Goal: Task Accomplishment & Management: Manage account settings

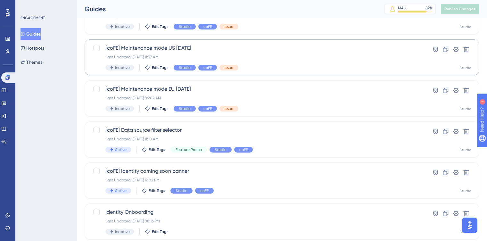
scroll to position [73, 0]
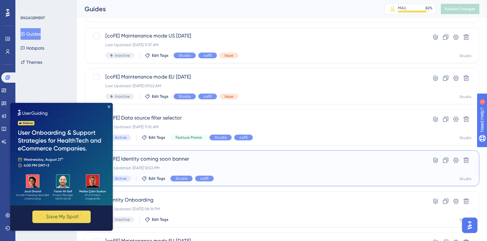
click at [240, 169] on div "Last Updated: [DATE] 12:02 PM" at bounding box center [256, 167] width 302 height 5
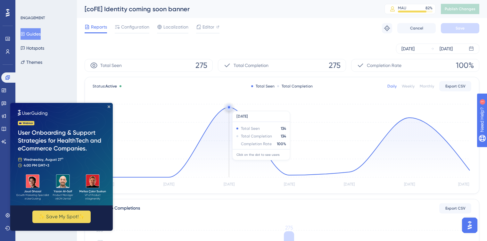
click at [229, 108] on circle at bounding box center [229, 107] width 2 height 2
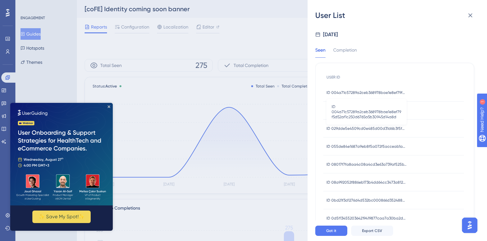
click at [370, 91] on span "ID 004a71c57289a2ceb368978bae1e8ef79f5d52af1c250d6765a5b30945d14a8d" at bounding box center [367, 92] width 80 height 5
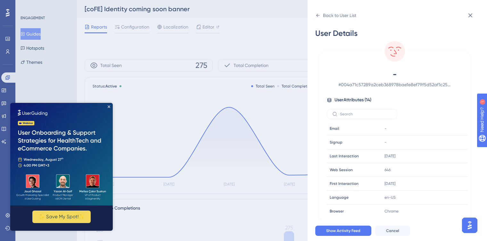
scroll to position [1, 0]
click at [347, 227] on button "Show Activity Feed" at bounding box center [344, 231] width 56 height 10
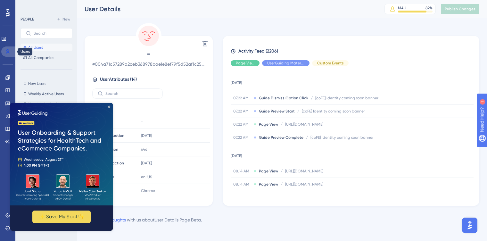
click at [9, 50] on icon at bounding box center [7, 51] width 5 height 5
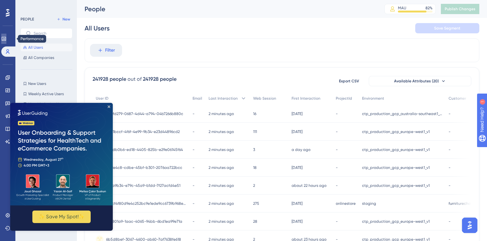
click at [5, 37] on icon at bounding box center [3, 38] width 5 height 5
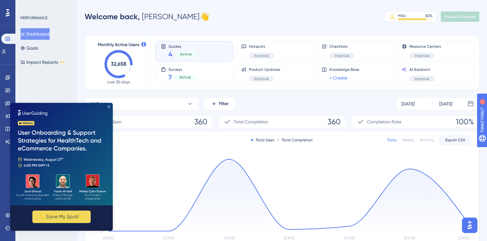
click at [110, 106] on icon "Close Preview" at bounding box center [109, 106] width 3 height 3
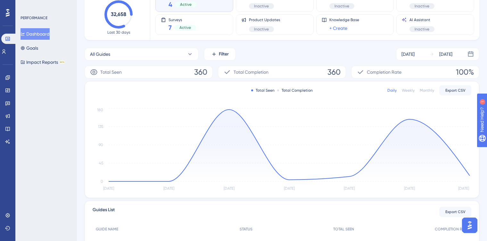
scroll to position [48, 0]
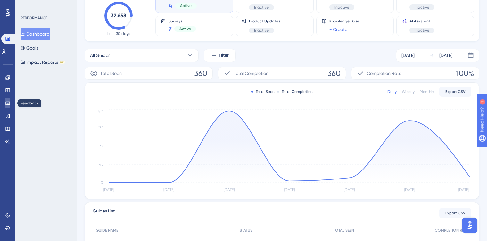
click at [7, 102] on icon at bounding box center [7, 104] width 4 height 4
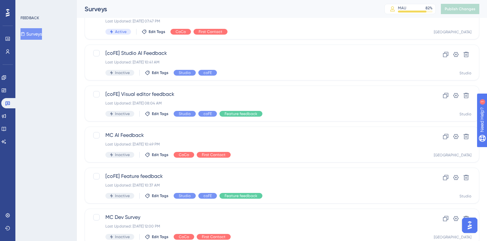
scroll to position [118, 0]
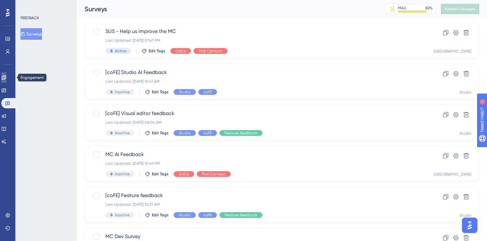
click at [5, 78] on icon at bounding box center [4, 77] width 4 height 4
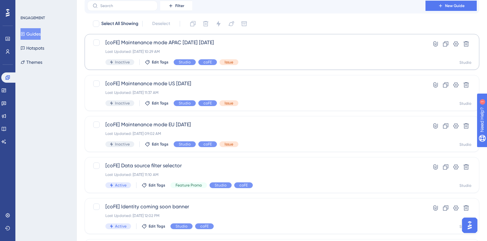
scroll to position [55, 0]
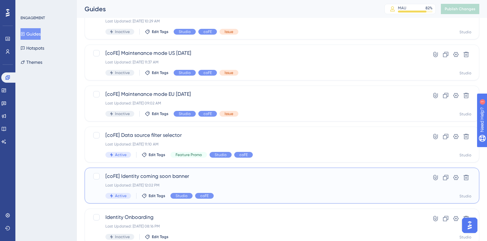
click at [257, 188] on div "[coFE] Identity coming soon banner Last Updated: [DATE] 12:02 PM Active Edit Ta…" at bounding box center [256, 186] width 302 height 26
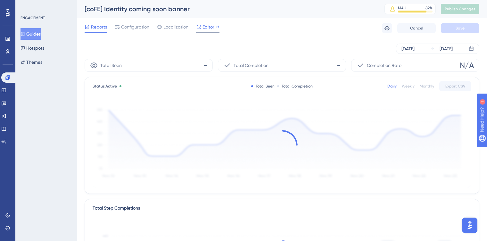
click at [206, 28] on span "Editor" at bounding box center [209, 27] width 12 height 8
click at [462, 5] on button "Publish Changes" at bounding box center [460, 9] width 38 height 10
click at [468, 9] on span "Publish Changes" at bounding box center [460, 8] width 31 height 5
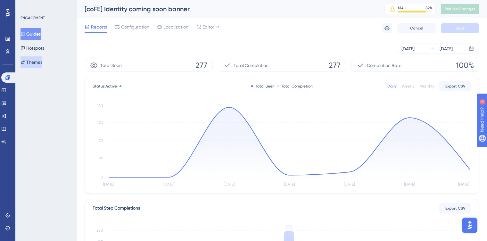
click at [36, 60] on button "Themes" at bounding box center [32, 62] width 22 height 12
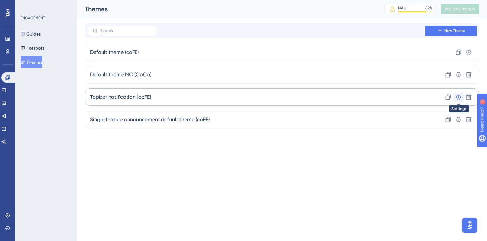
click at [466, 55] on icon at bounding box center [469, 52] width 6 height 6
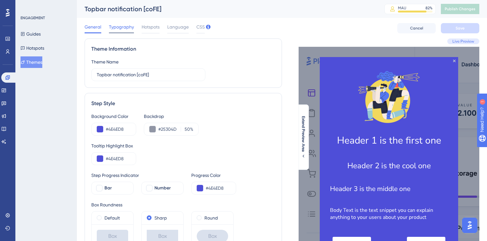
click at [121, 26] on span "Typography" at bounding box center [121, 27] width 25 height 8
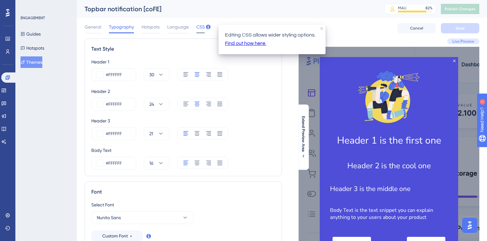
click at [199, 27] on span "CSS" at bounding box center [201, 27] width 8 height 8
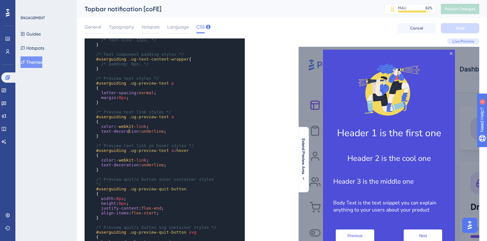
click at [130, 129] on span "-webkit-" at bounding box center [126, 126] width 20 height 5
type textarea "webkit"
click at [130, 129] on span "-webkit-" at bounding box center [126, 126] width 20 height 5
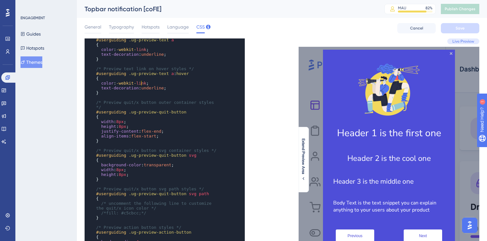
click at [141, 83] on span "link" at bounding box center [141, 83] width 10 height 5
click at [176, 24] on span "Language" at bounding box center [177, 27] width 21 height 8
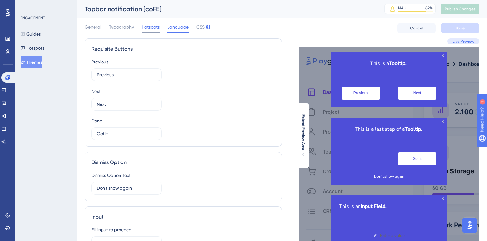
click at [152, 28] on span "Hotspots" at bounding box center [151, 27] width 18 height 8
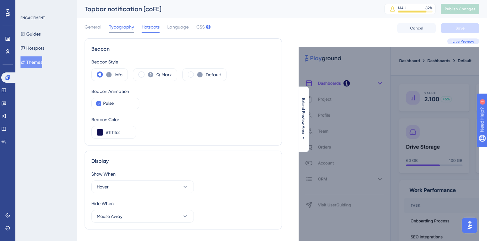
click at [129, 29] on span "Typography" at bounding box center [121, 27] width 25 height 8
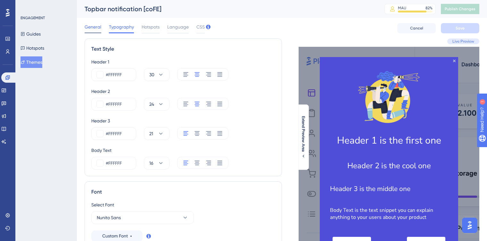
click at [91, 30] on span "General" at bounding box center [93, 27] width 17 height 8
